Goal: Task Accomplishment & Management: Use online tool/utility

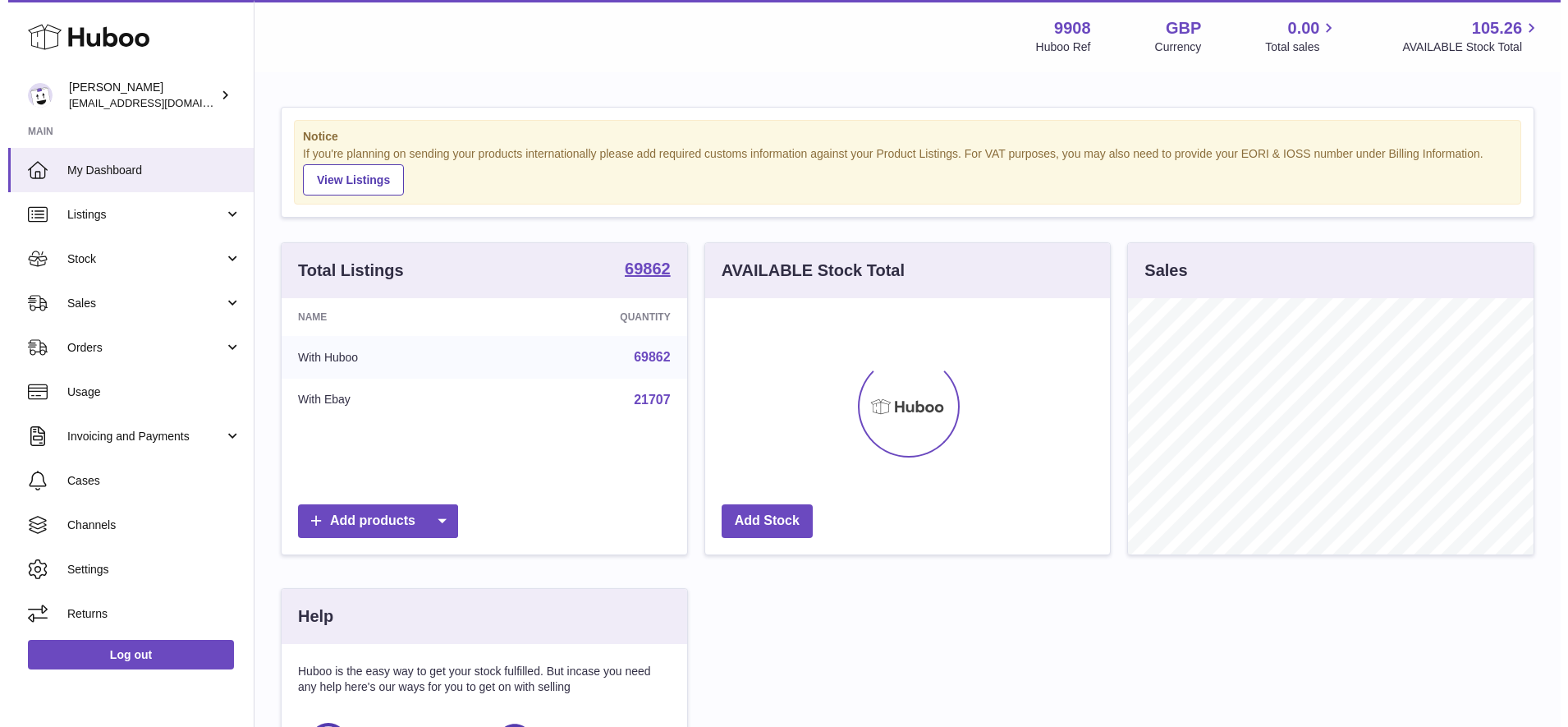
scroll to position [256, 405]
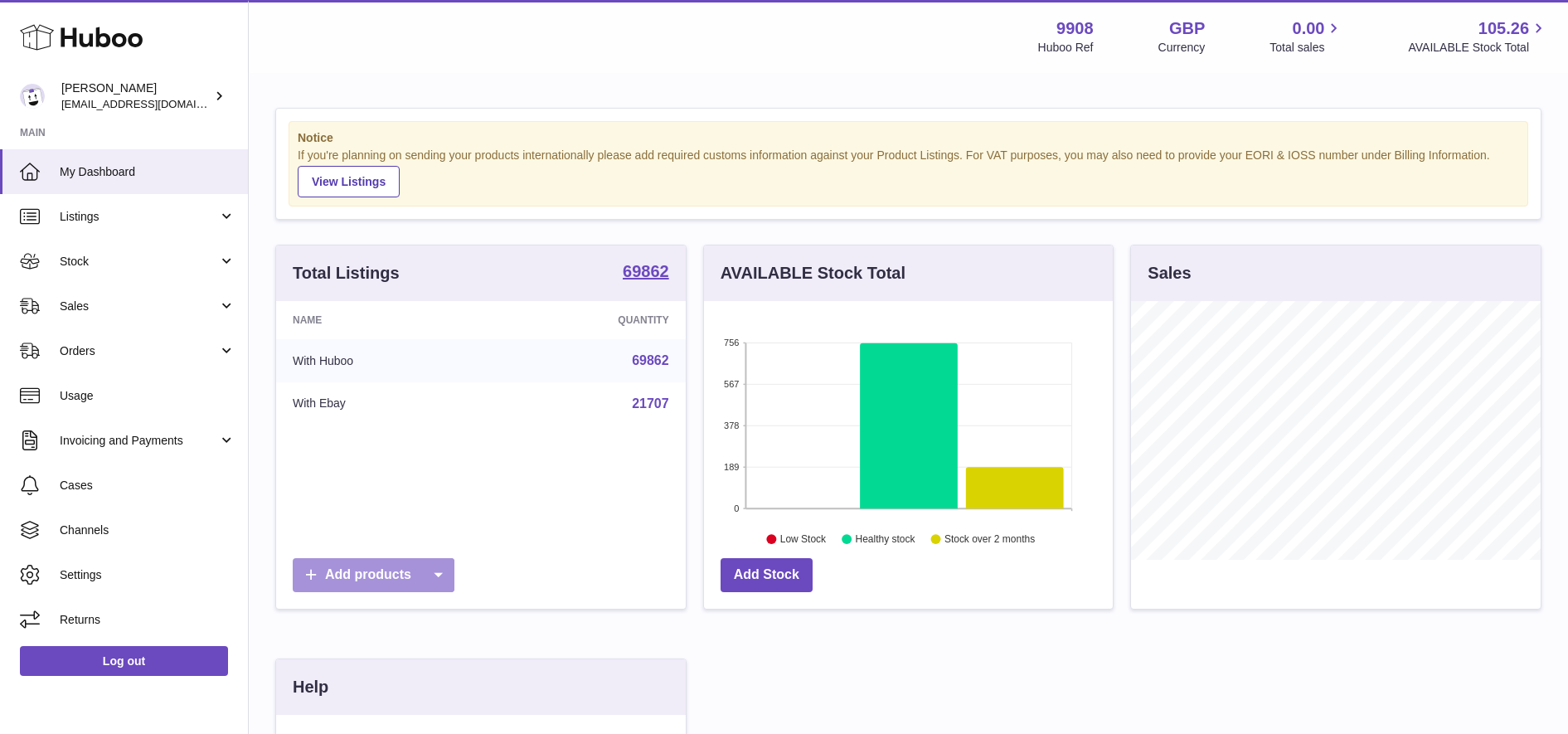
click at [445, 583] on icon at bounding box center [437, 575] width 33 height 34
click at [449, 711] on div "Help" at bounding box center [481, 687] width 410 height 56
click at [444, 572] on icon at bounding box center [437, 575] width 33 height 34
click at [449, 687] on link "CSV file" at bounding box center [469, 688] width 125 height 35
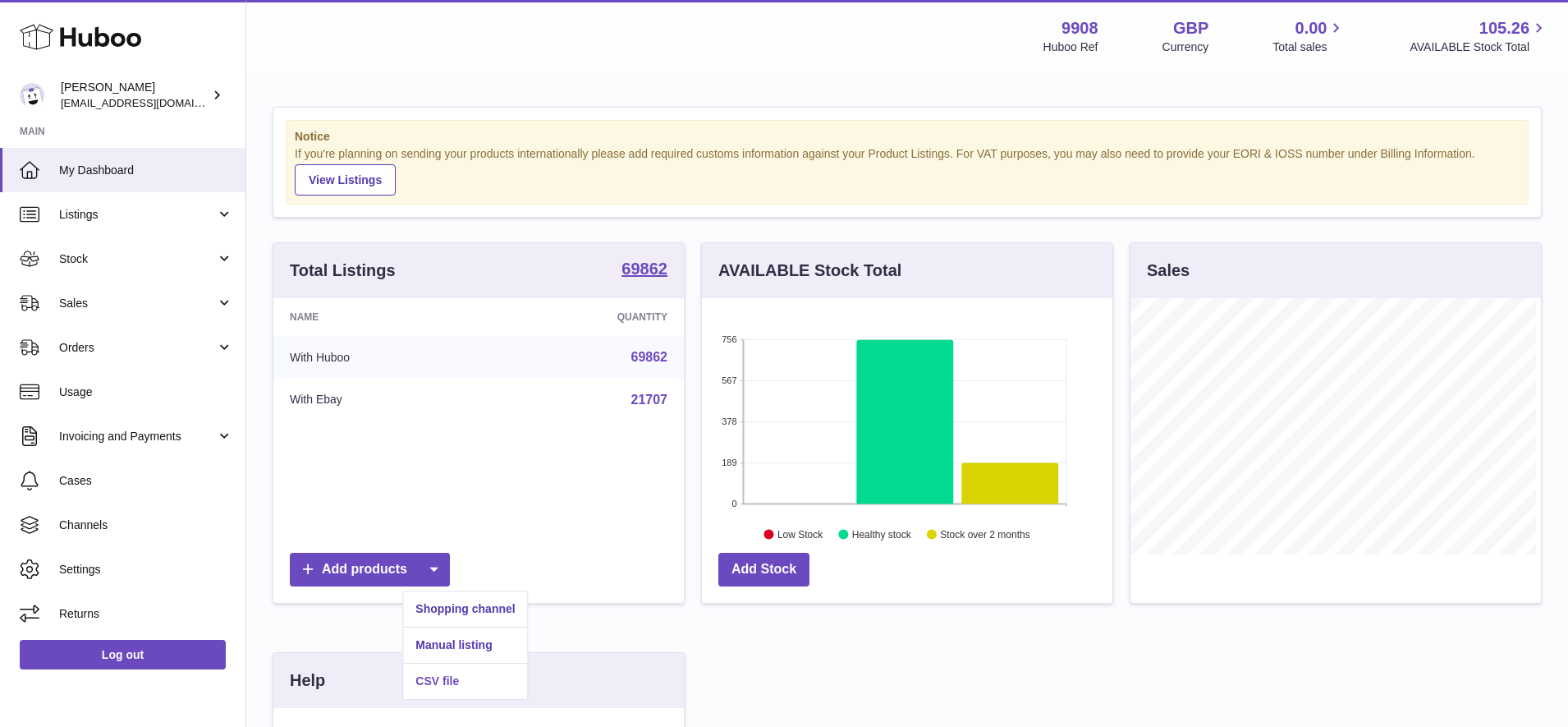
scroll to position [256, 411]
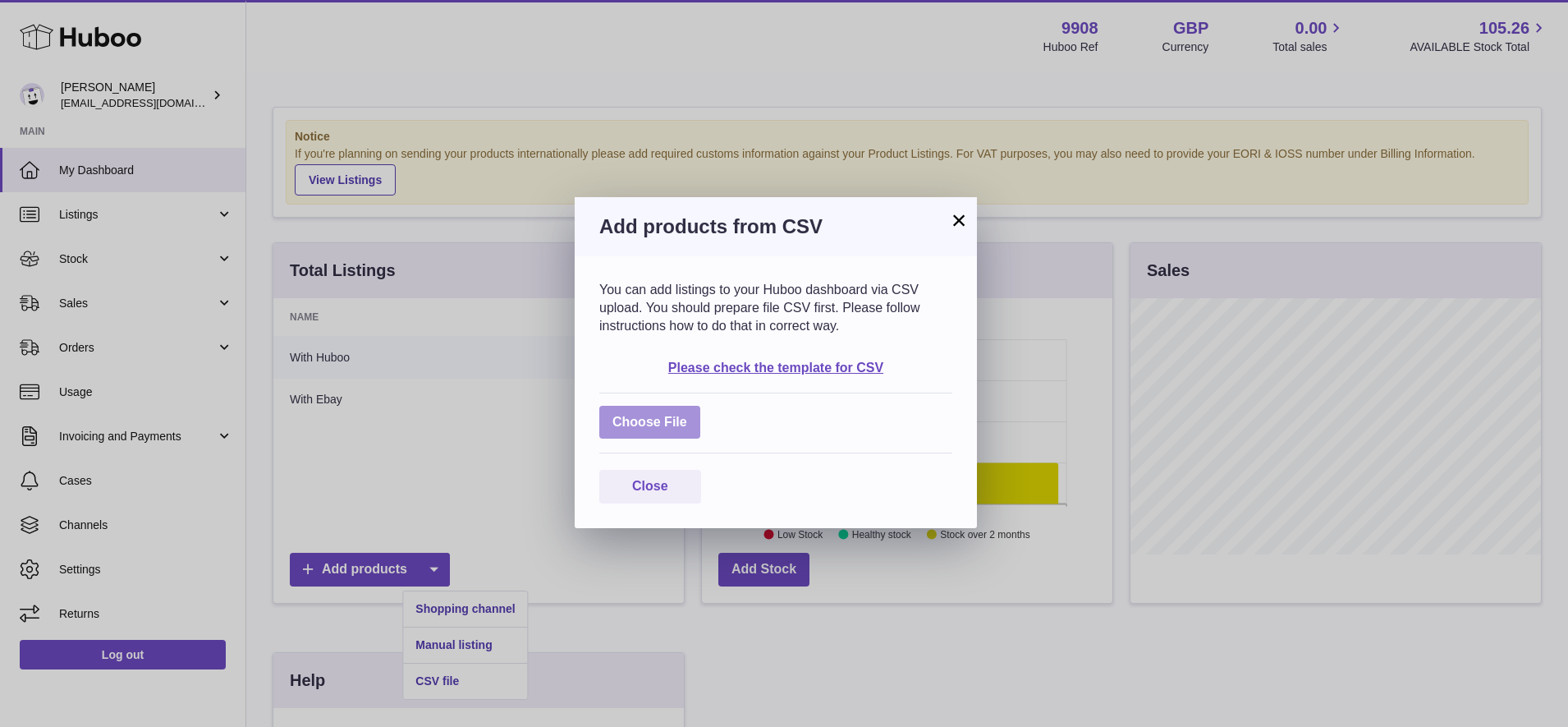
click at [685, 414] on label at bounding box center [649, 422] width 101 height 33
click at [687, 414] on input "file" at bounding box center [687, 414] width 1 height 1
type input "**********"
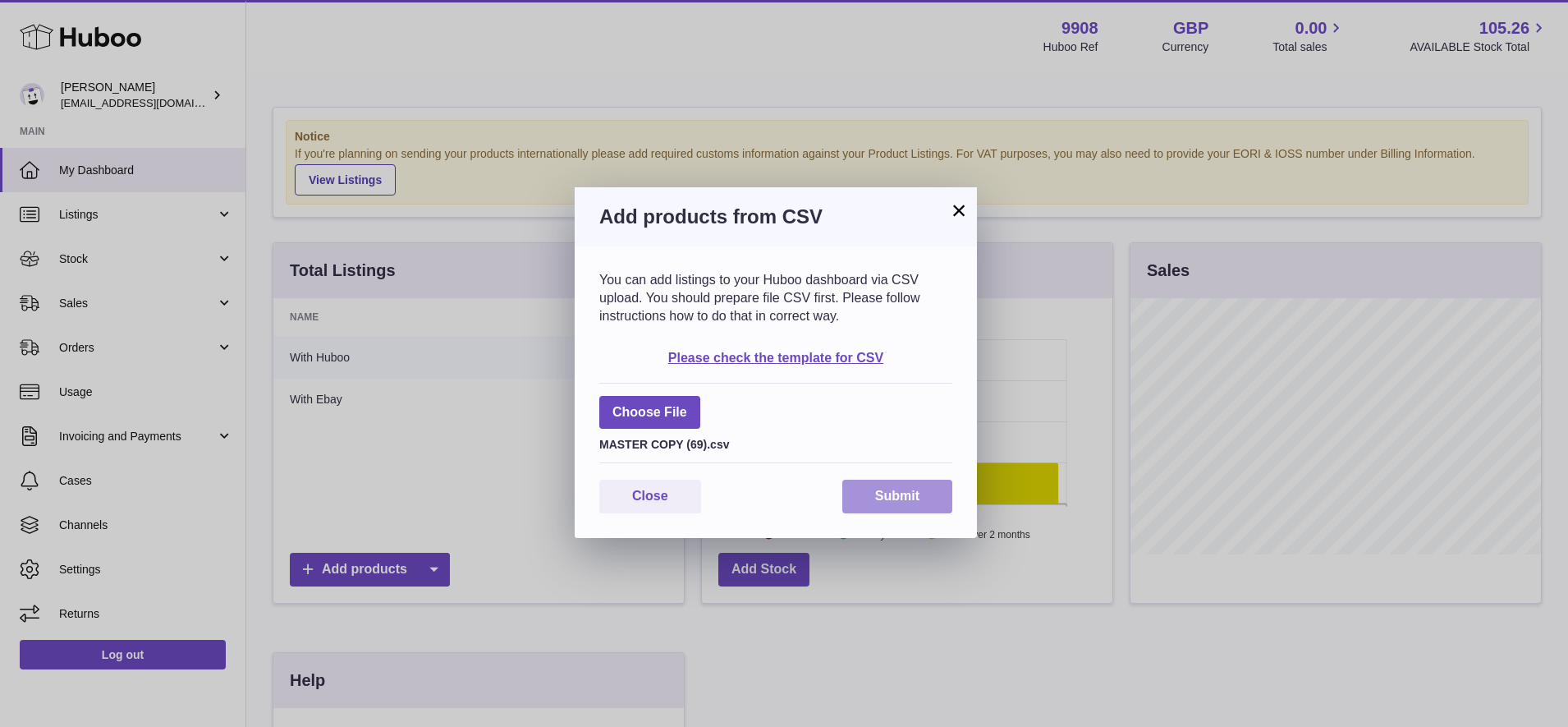
click at [906, 510] on button "Submit" at bounding box center [897, 496] width 110 height 33
